Goal: Use online tool/utility: Use online tool/utility

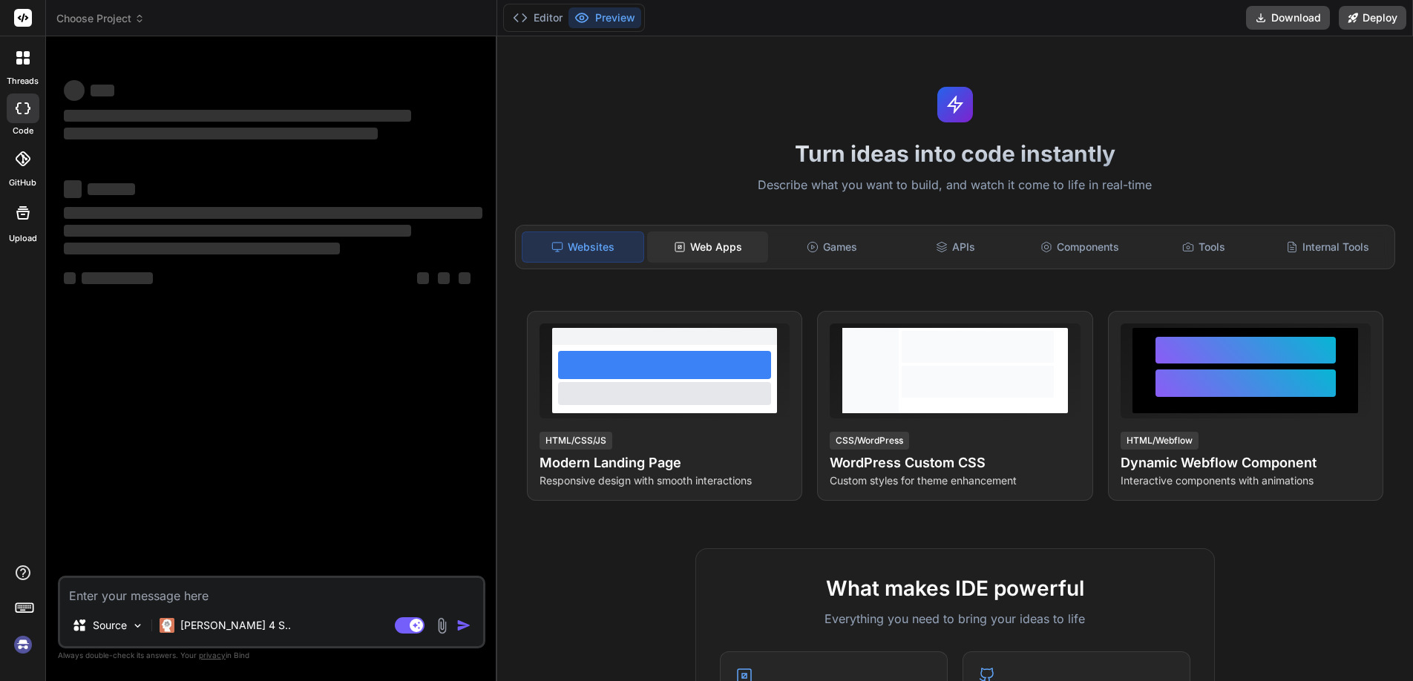
type textarea "x"
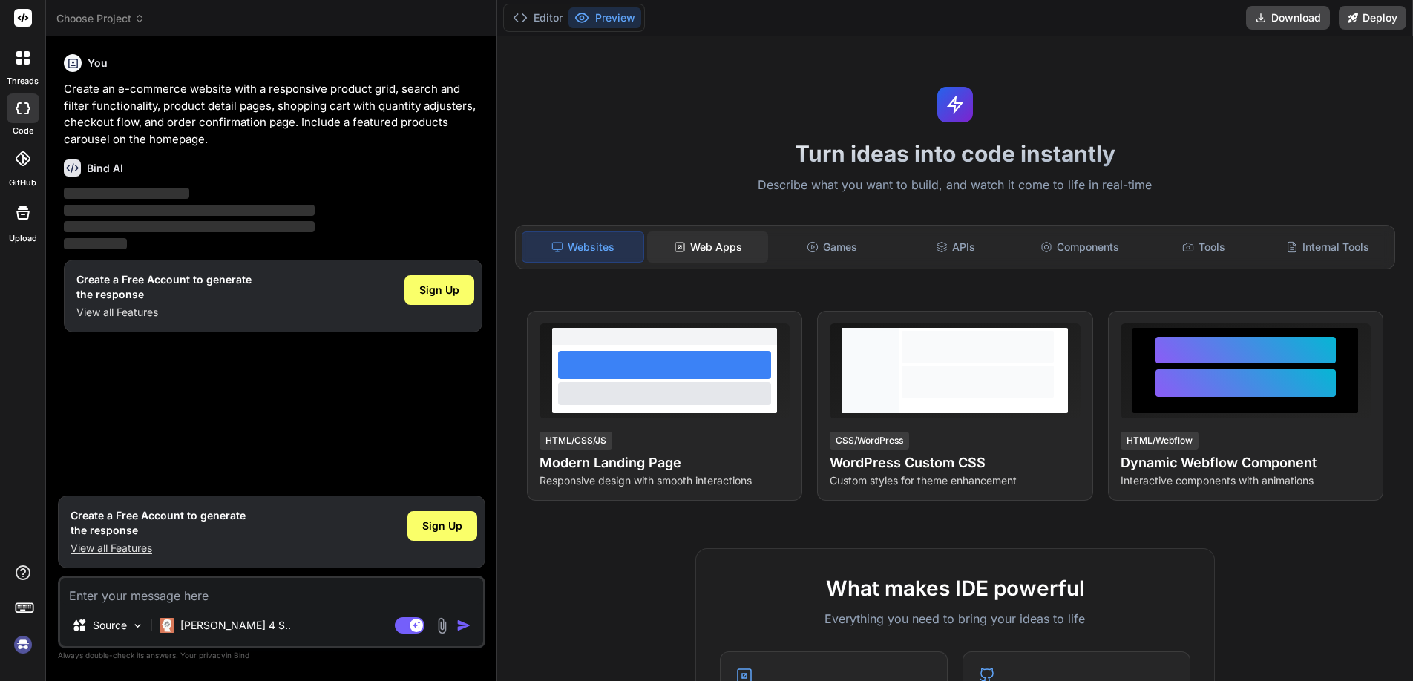
click at [727, 249] on div "Web Apps" at bounding box center [707, 247] width 121 height 31
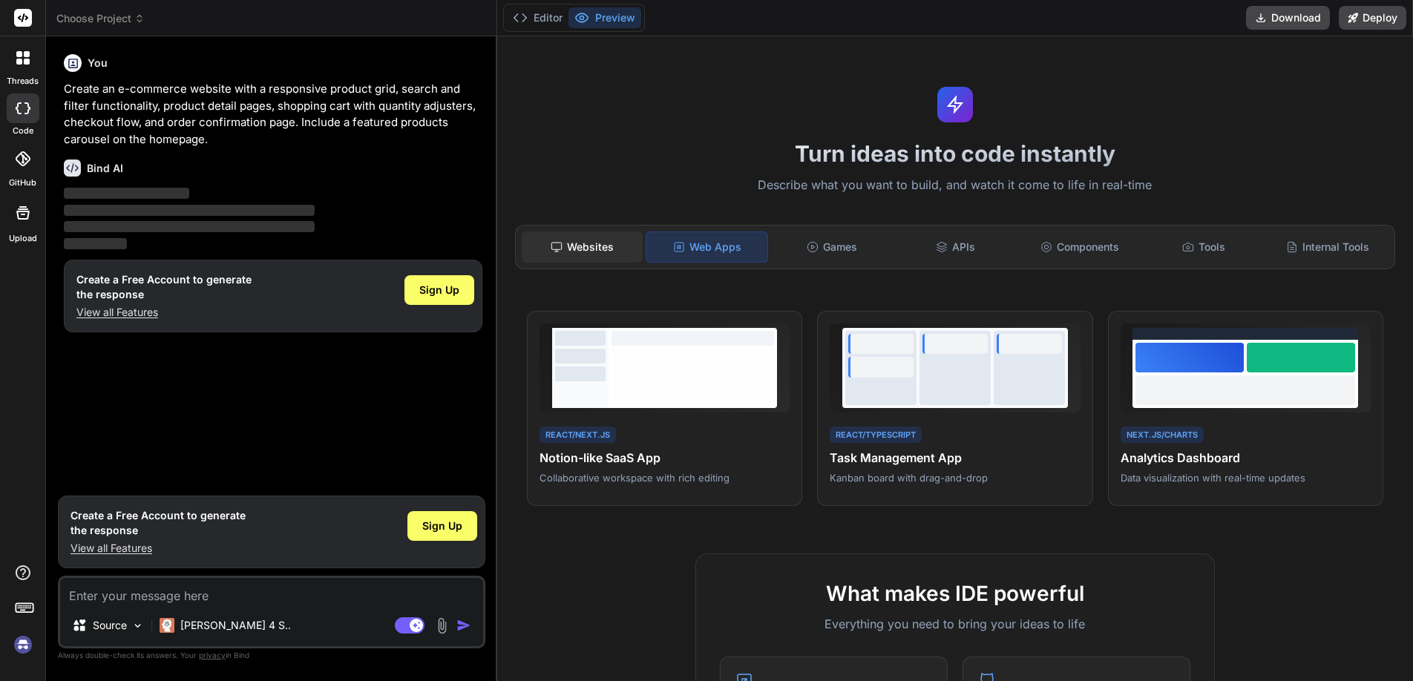
click at [602, 249] on div "Websites" at bounding box center [582, 247] width 121 height 31
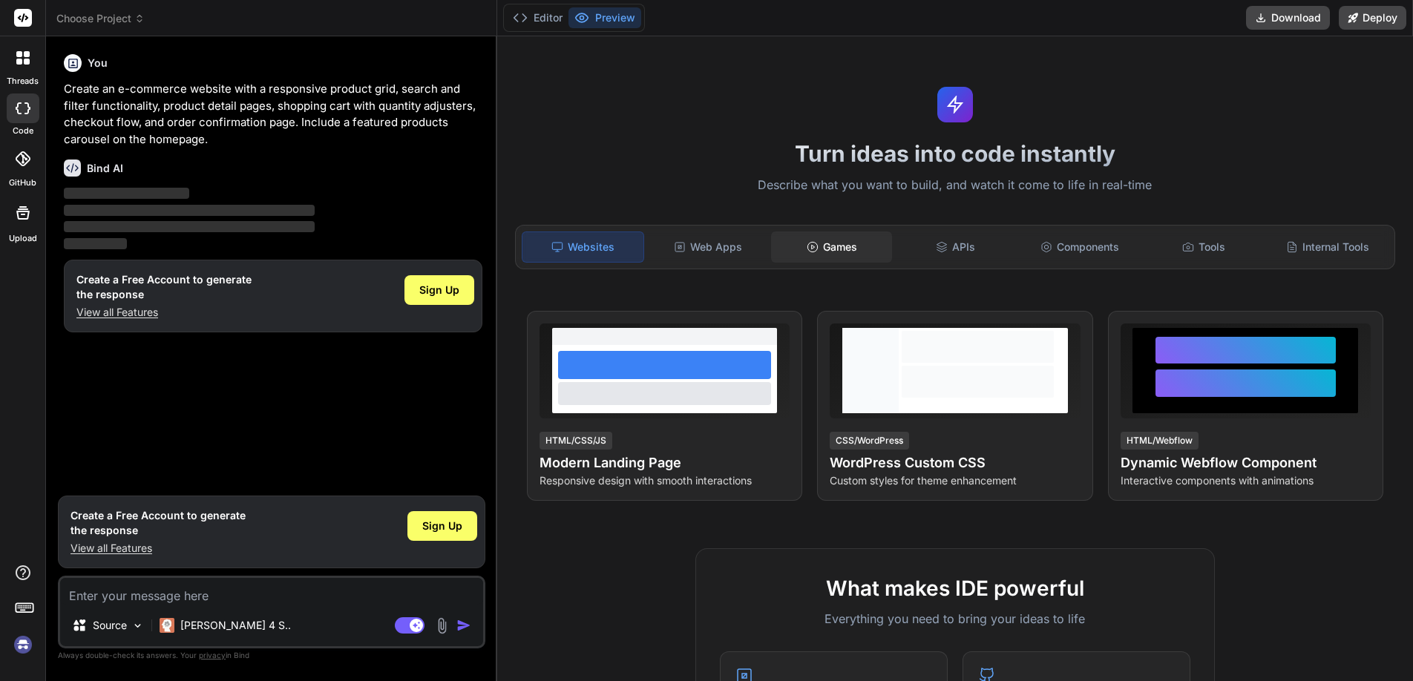
click at [807, 246] on icon at bounding box center [813, 247] width 12 height 12
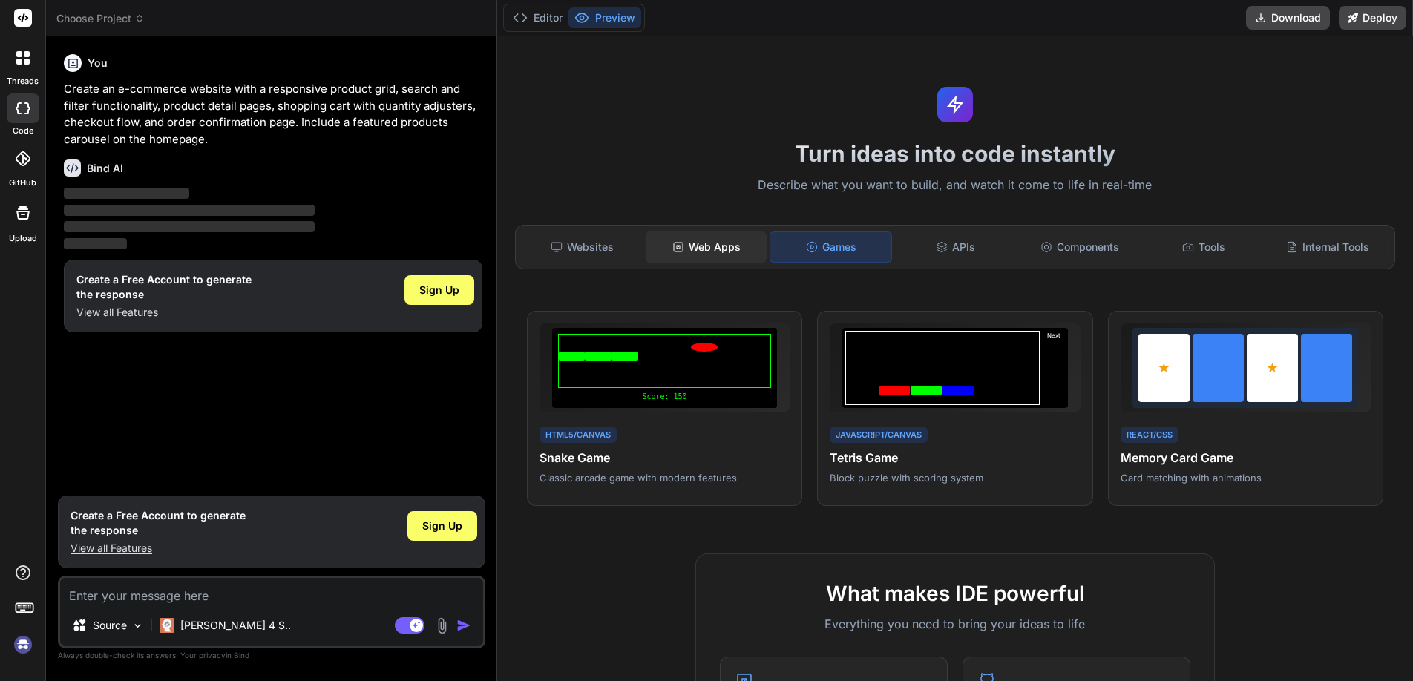
click at [733, 255] on div "Web Apps" at bounding box center [706, 247] width 121 height 31
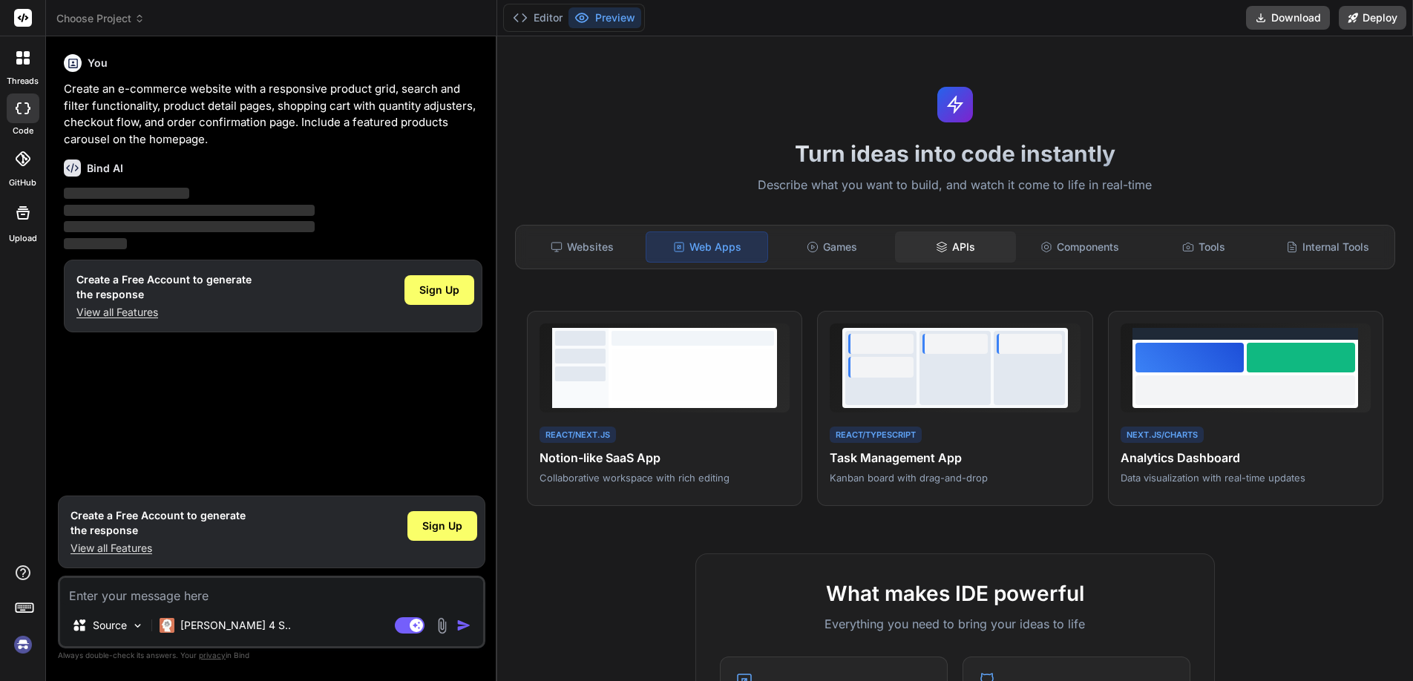
click at [900, 239] on div "APIs" at bounding box center [955, 247] width 121 height 31
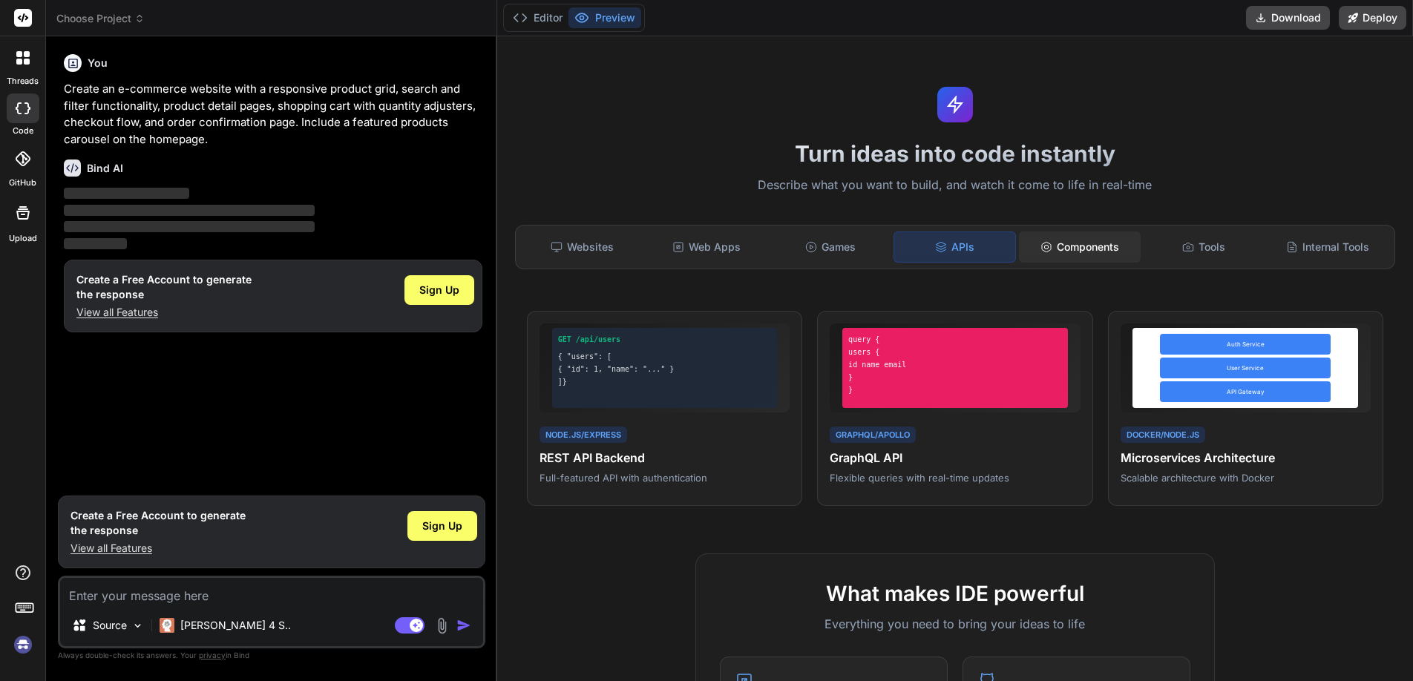
click at [1019, 236] on div "Components" at bounding box center [1079, 247] width 121 height 31
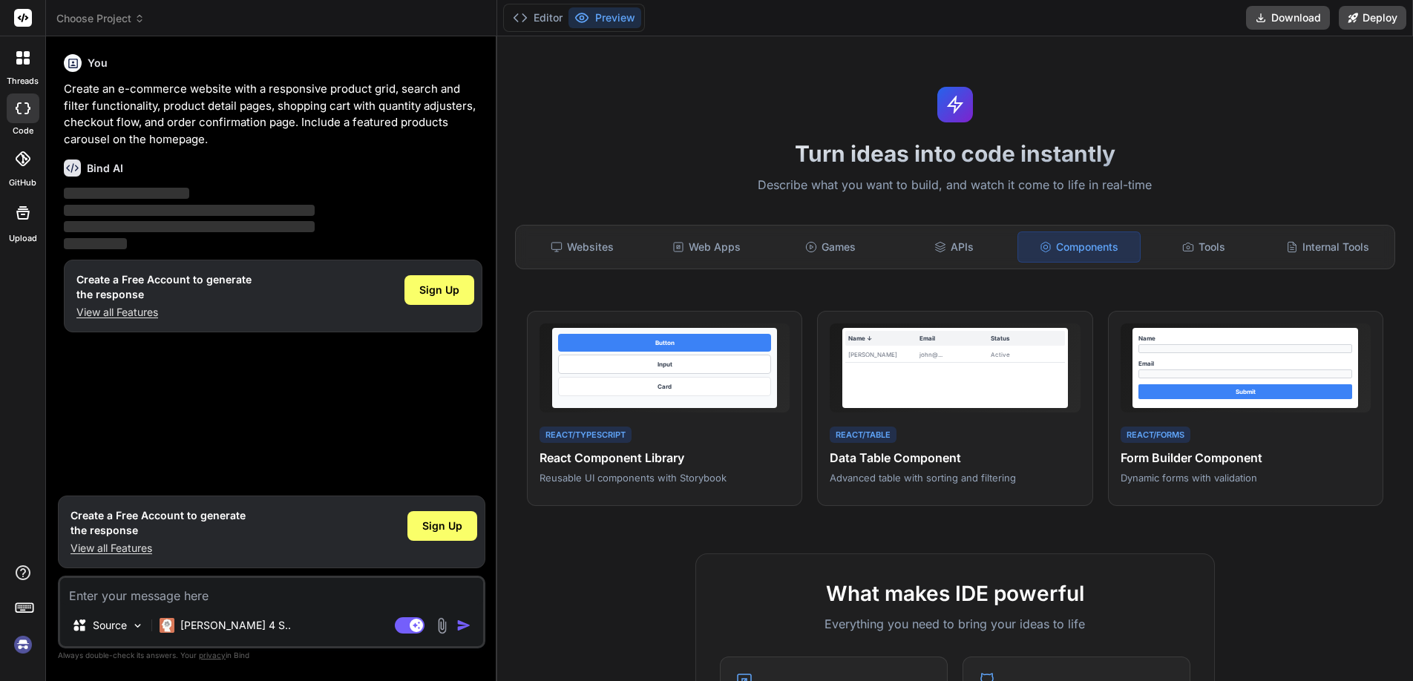
click at [27, 21] on rect at bounding box center [23, 18] width 18 height 18
